Goal: Information Seeking & Learning: Learn about a topic

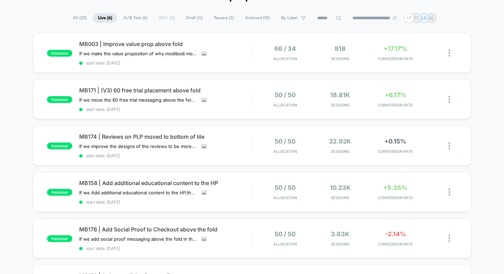
scroll to position [41, 0]
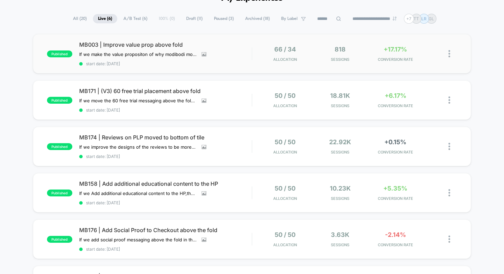
click at [138, 40] on div "published MB003 | Improve value prop above fold If we make the value propositon…" at bounding box center [252, 53] width 438 height 39
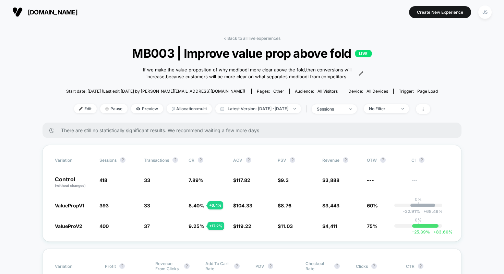
click at [162, 36] on div "< Back to all live experiences MB003 | Improve value prop above fold LIVE If we…" at bounding box center [252, 79] width 372 height 87
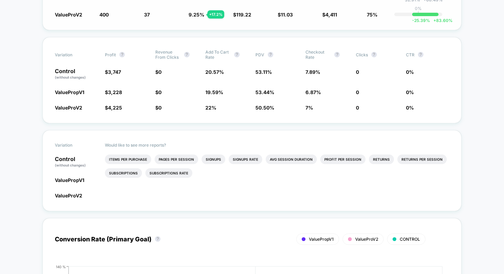
scroll to position [235, 0]
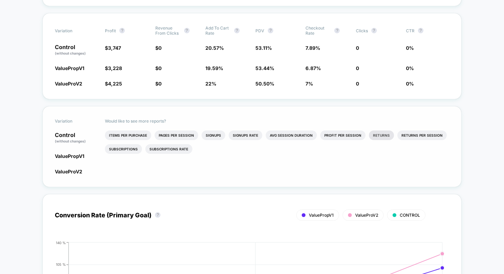
click at [369, 134] on li "Returns" at bounding box center [381, 135] width 25 height 10
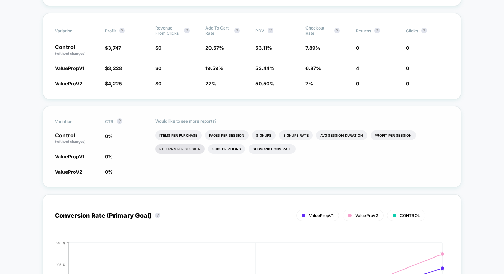
click at [193, 145] on li "Returns Per Session" at bounding box center [179, 149] width 49 height 10
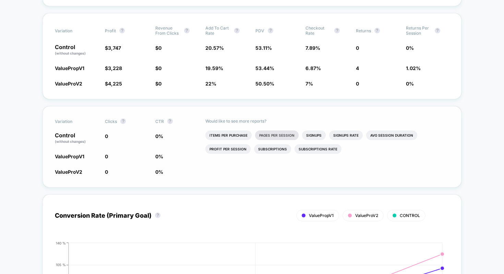
click at [280, 133] on li "Pages Per Session" at bounding box center [277, 135] width 44 height 10
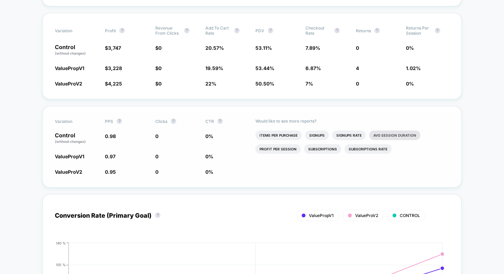
click at [392, 138] on li "Avg Session Duration" at bounding box center [394, 135] width 51 height 10
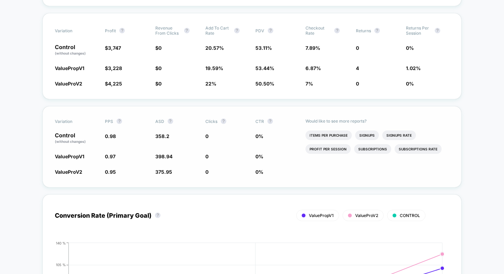
click at [368, 165] on div "Would like to see more reports? Items Per Purchase Signups Signups Rate Profit …" at bounding box center [377, 146] width 144 height 81
click at [197, 113] on div "Variation PPS ? ASD ? Clicks ? CTR ? Control (without changes) 0.98 358.2 0 0 %…" at bounding box center [252, 146] width 419 height 81
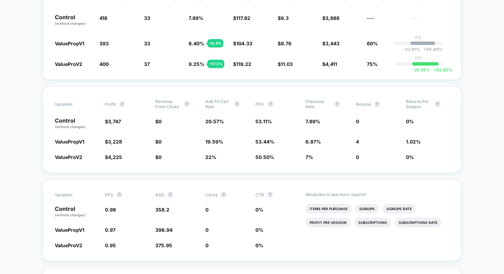
scroll to position [0, 0]
